Goal: Transaction & Acquisition: Purchase product/service

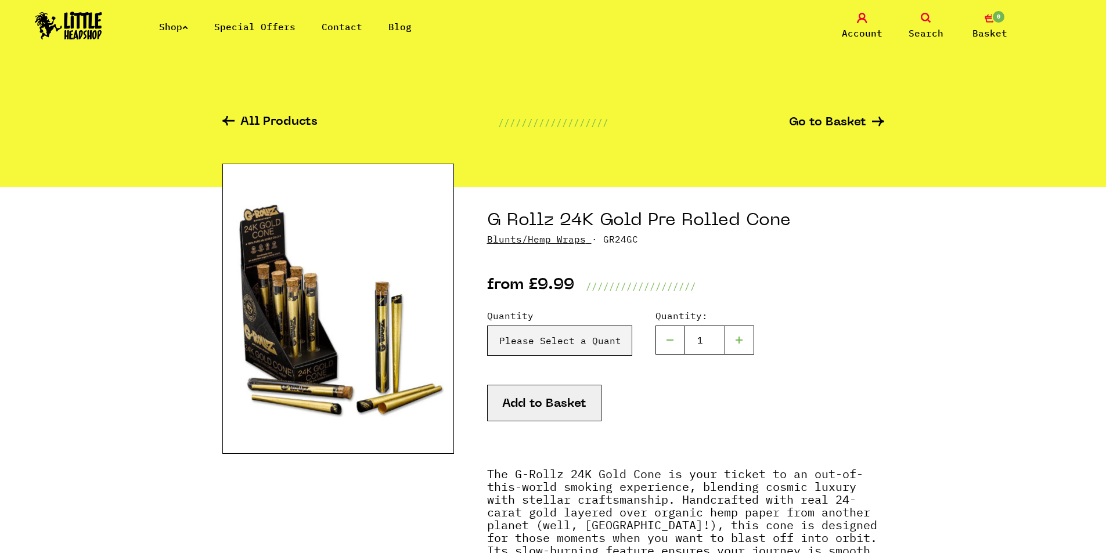
click at [588, 322] on label "Quantity" at bounding box center [559, 316] width 145 height 14
click at [588, 326] on select "Please Select a Quantity 1 x Cone - £9.99 3 x Cones - £24.99" at bounding box center [559, 341] width 145 height 30
click at [587, 335] on select "Please Select a Quantity 1 x Cone - £9.99 3 x Cones - £24.99" at bounding box center [559, 341] width 145 height 30
click at [633, 255] on div "from £9.99 ///////////////////" at bounding box center [685, 269] width 397 height 47
click at [175, 23] on link "Shop" at bounding box center [173, 27] width 29 height 12
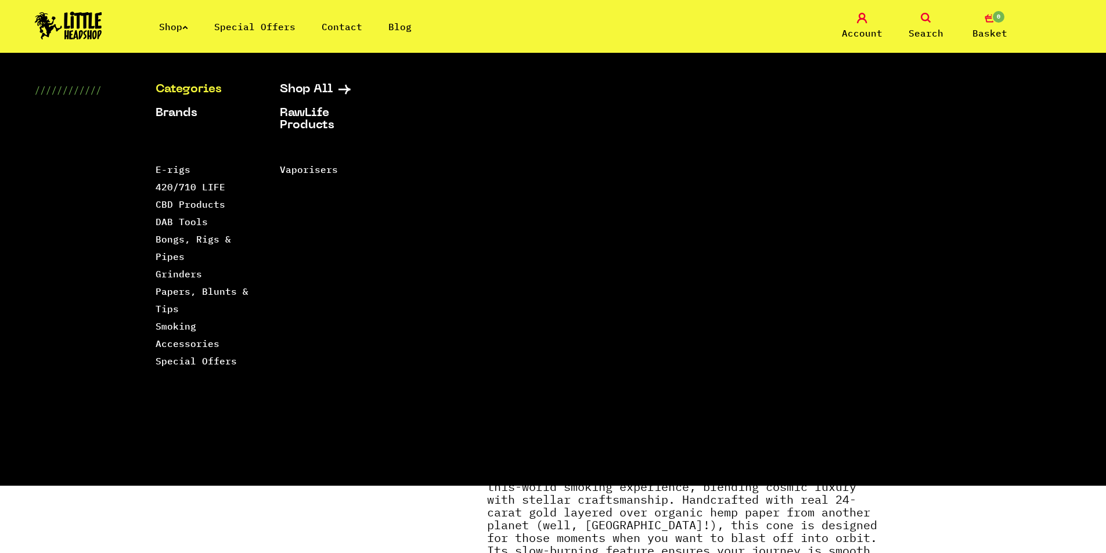
click at [176, 21] on link "Shop" at bounding box center [173, 27] width 29 height 12
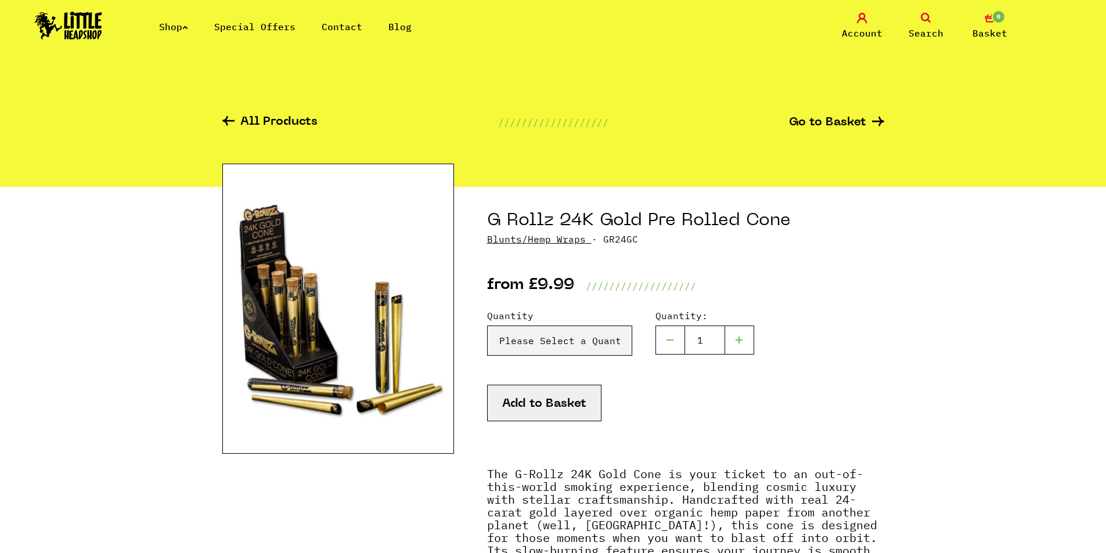
click at [176, 20] on li "Shop" at bounding box center [173, 27] width 29 height 14
click at [193, 34] on div "Shop Special Offers Contact Blog Account Search 0 Basket" at bounding box center [553, 26] width 1106 height 53
click at [188, 29] on icon at bounding box center [185, 27] width 6 height 5
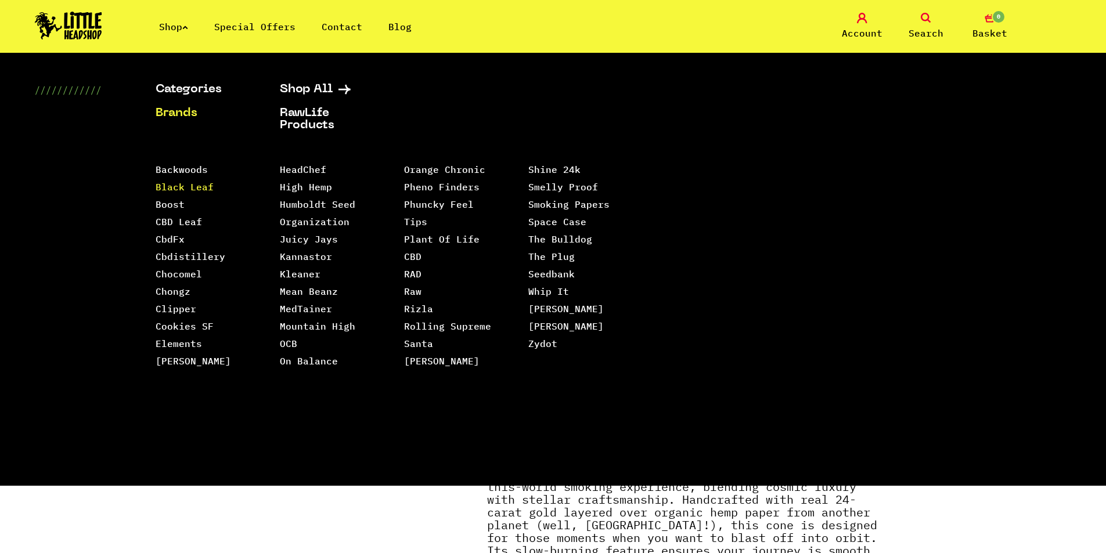
click at [189, 187] on link "Black Leaf" at bounding box center [185, 187] width 58 height 12
